Goal: Information Seeking & Learning: Learn about a topic

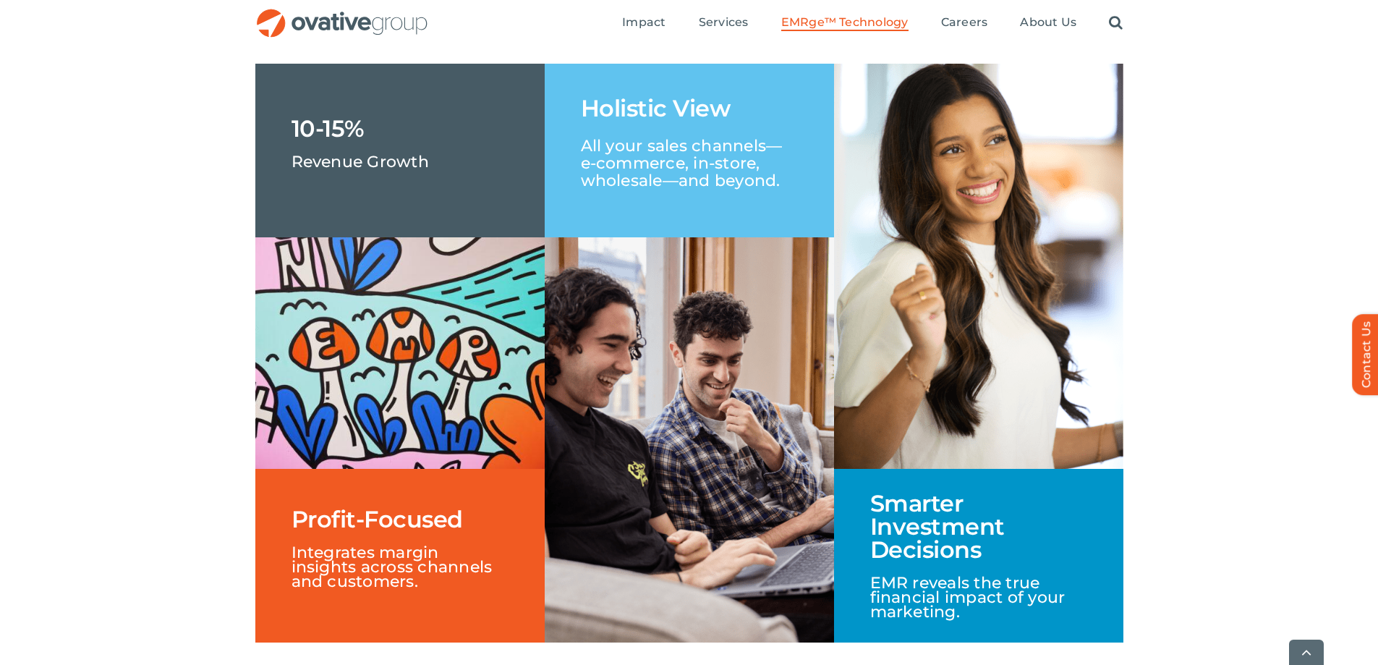
scroll to position [2169, 0]
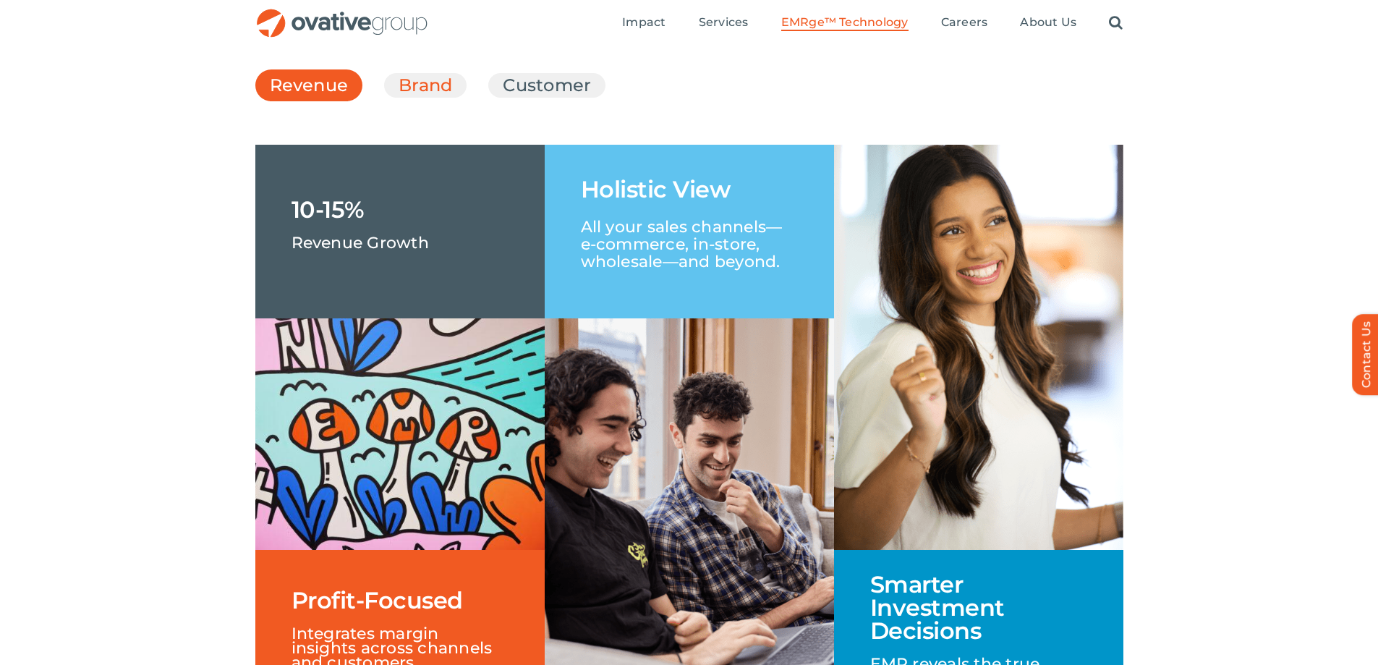
click at [451, 98] on link "Brand" at bounding box center [425, 85] width 54 height 25
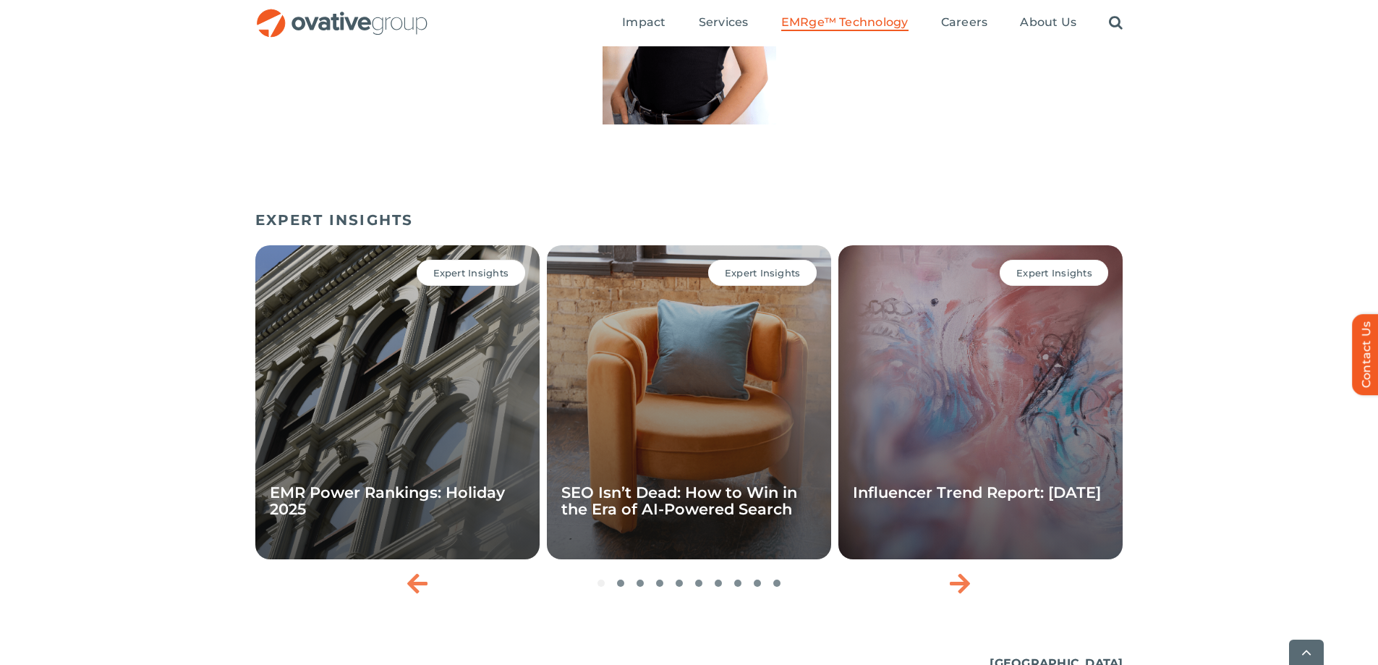
scroll to position [4701, 0]
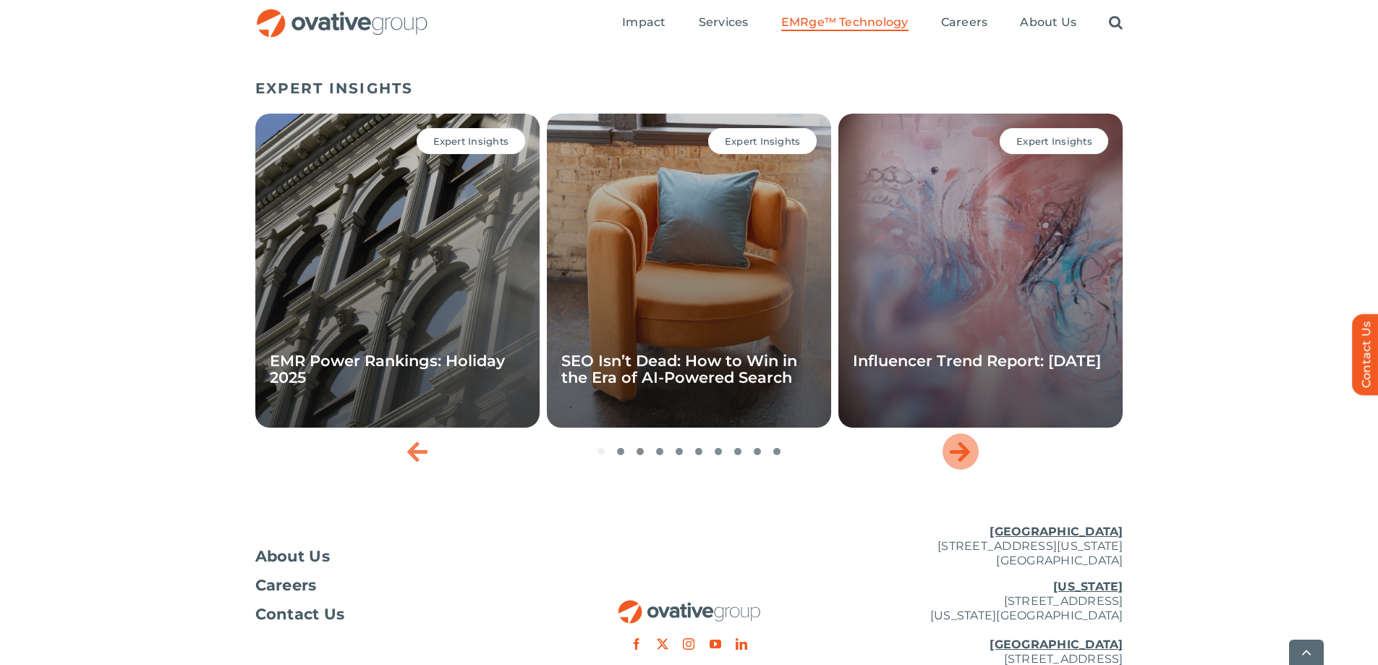
click at [973, 469] on div "Next slide" at bounding box center [960, 451] width 36 height 36
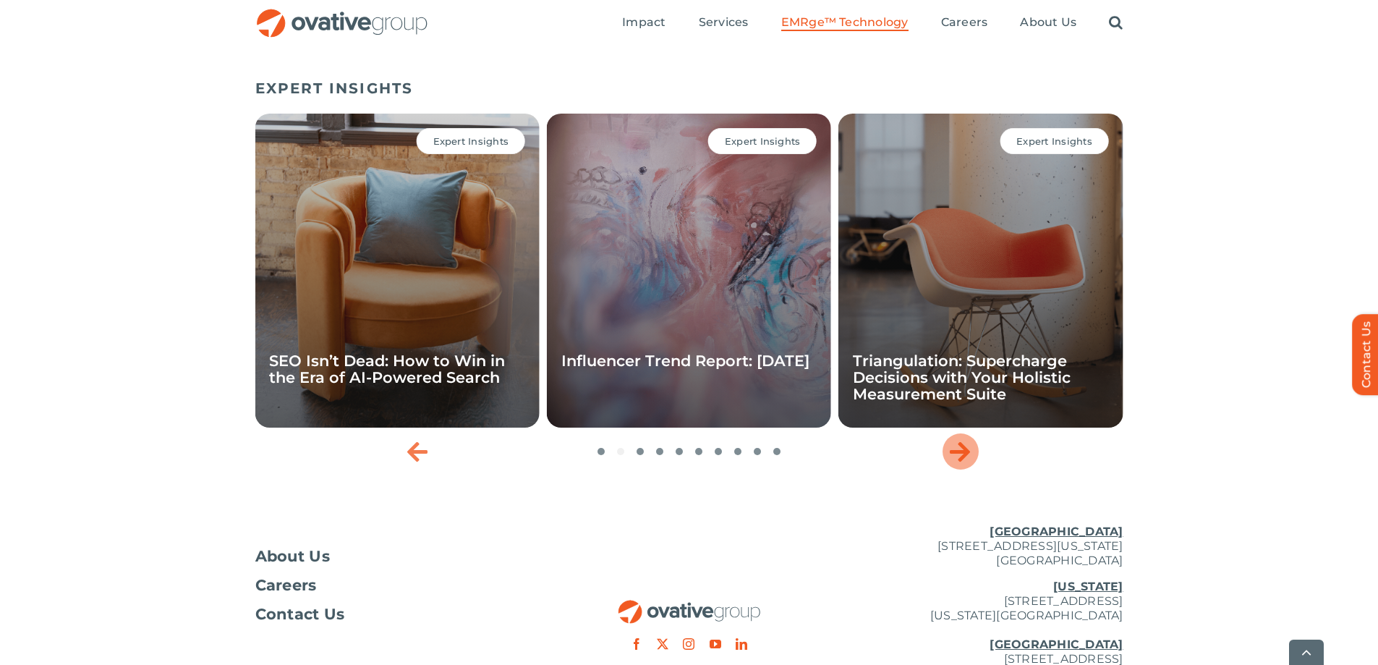
click at [973, 469] on div "Next slide" at bounding box center [960, 451] width 36 height 36
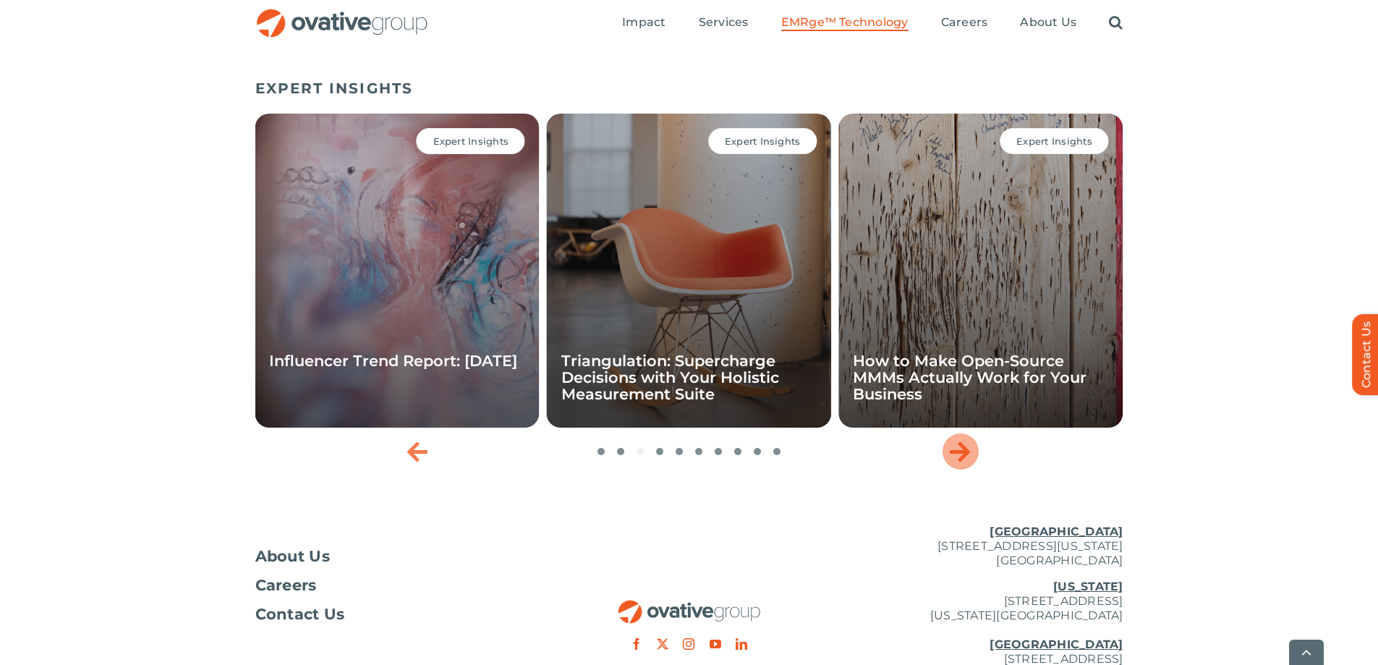
click at [973, 469] on div "Next slide" at bounding box center [960, 451] width 36 height 36
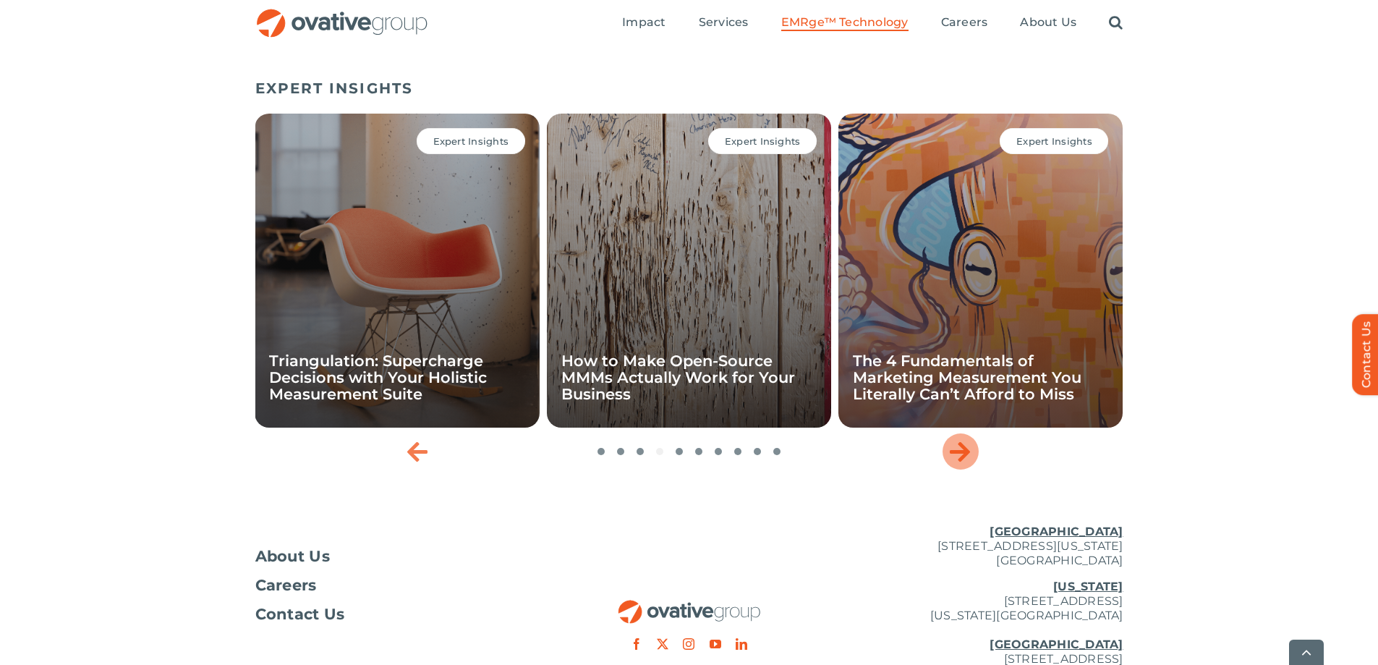
click at [973, 469] on div "Next slide" at bounding box center [960, 451] width 36 height 36
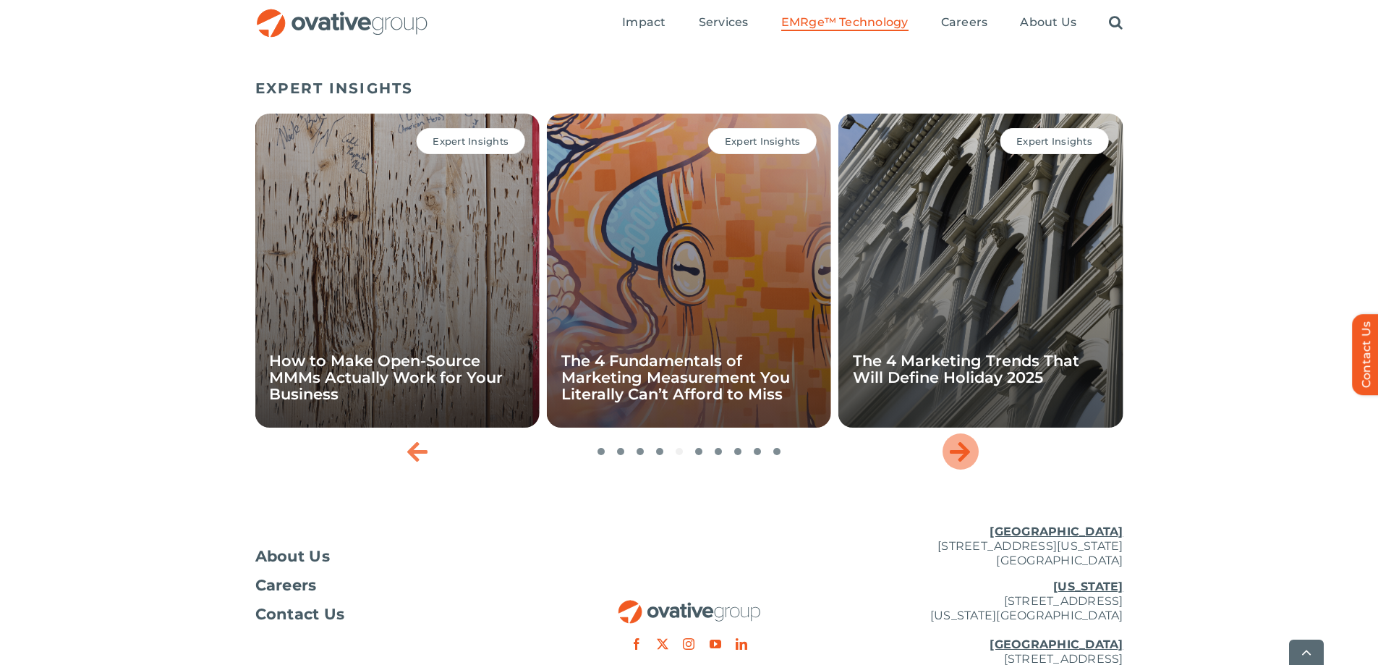
click at [966, 463] on icon "Next slide" at bounding box center [959, 451] width 20 height 23
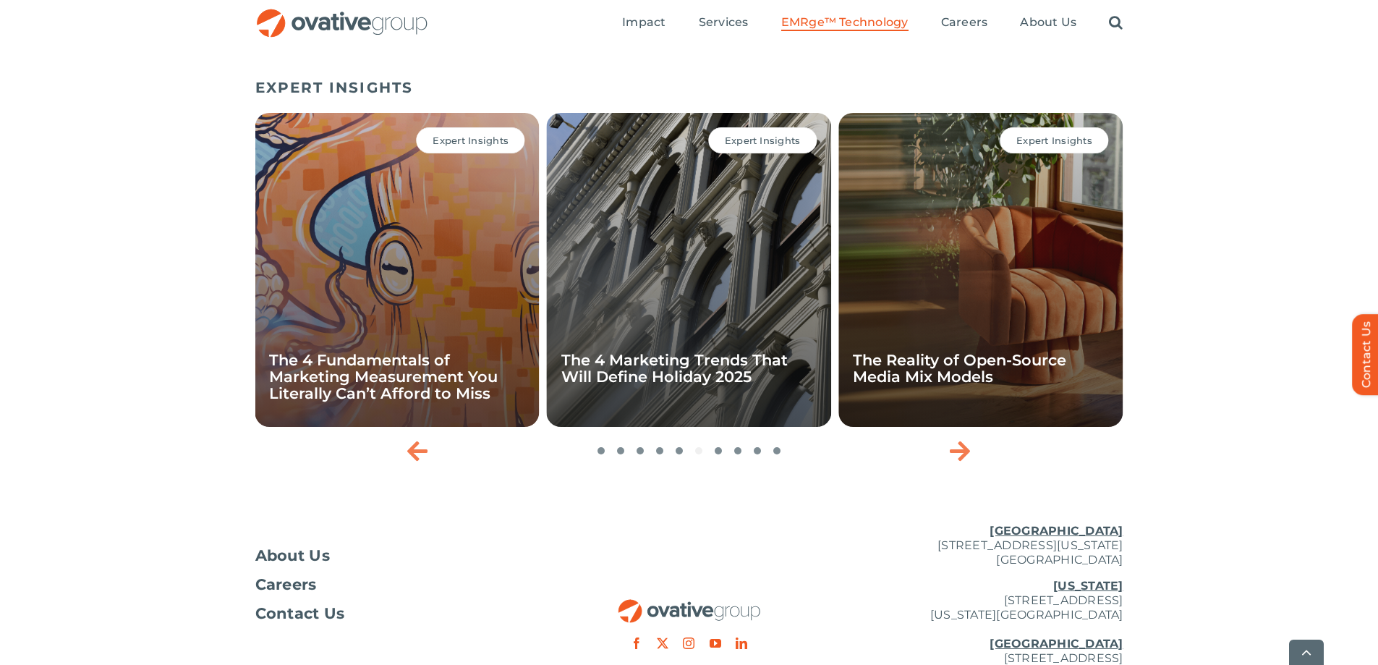
scroll to position [4846, 0]
